Goal: Information Seeking & Learning: Learn about a topic

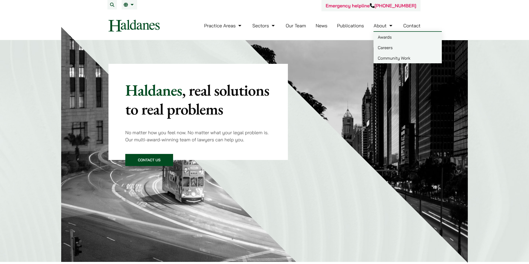
click at [387, 45] on link "Careers" at bounding box center [407, 47] width 68 height 11
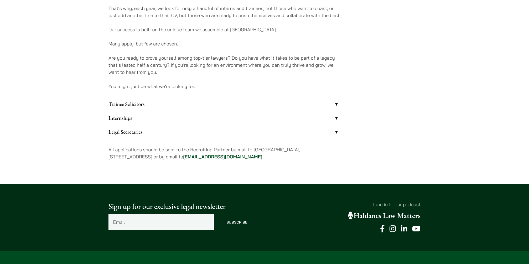
scroll to position [394, 0]
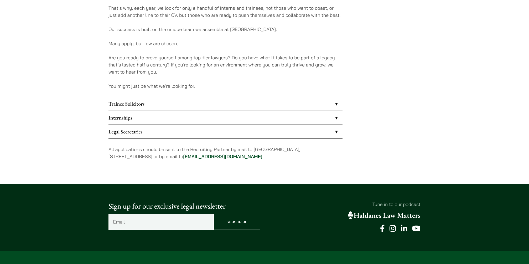
click at [336, 105] on link "Trainee Solicitors" at bounding box center [225, 104] width 234 height 14
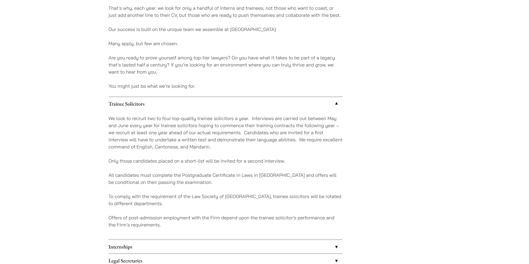
click at [270, 123] on p "We look to recruit two to four top-quality trainee solicitors a year. Interview…" at bounding box center [225, 132] width 234 height 35
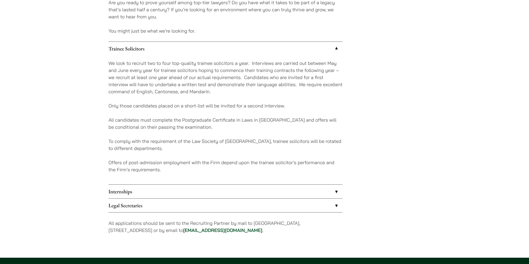
scroll to position [455, 0]
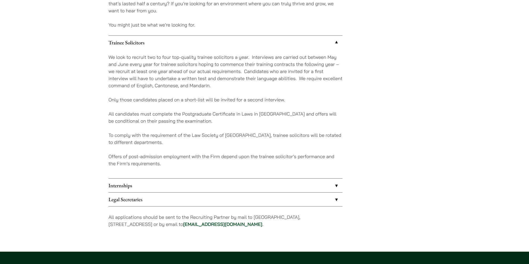
click at [160, 185] on link "Internships" at bounding box center [225, 186] width 234 height 14
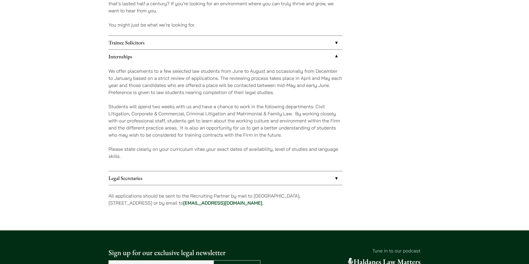
click at [161, 182] on link "Legal Secretaries" at bounding box center [225, 178] width 234 height 14
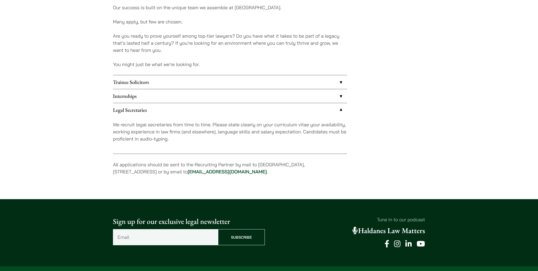
scroll to position [417, 0]
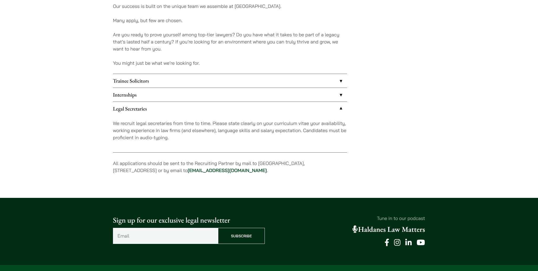
click at [291, 91] on link "Internships" at bounding box center [230, 95] width 234 height 14
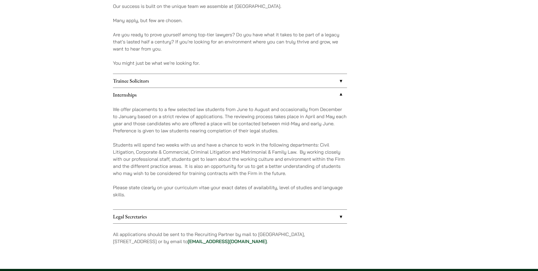
click at [275, 77] on link "Trainee Solicitors" at bounding box center [230, 81] width 234 height 14
